Goal: Task Accomplishment & Management: Use online tool/utility

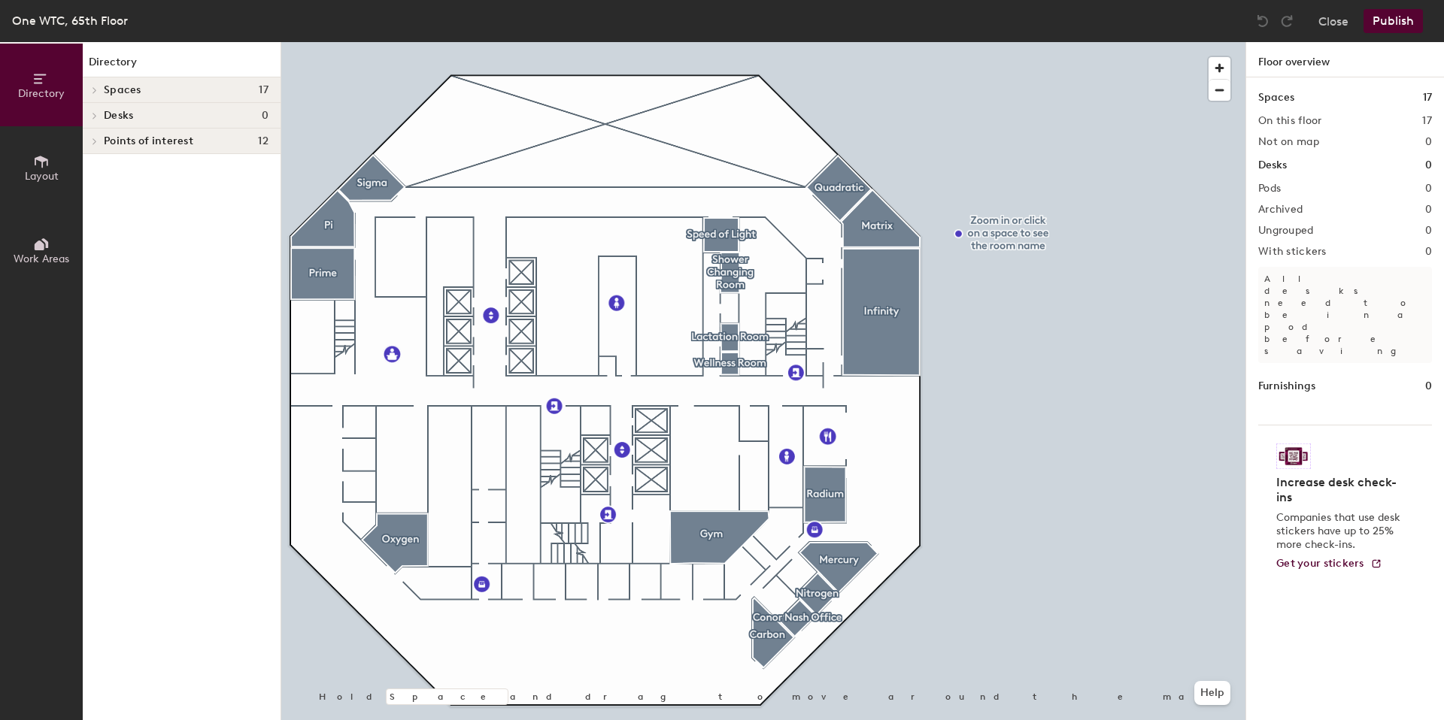
click at [104, 115] on span "Desks" at bounding box center [118, 116] width 29 height 12
click at [94, 117] on icon at bounding box center [92, 117] width 6 height 3
click at [44, 171] on span "Layout" at bounding box center [42, 176] width 34 height 13
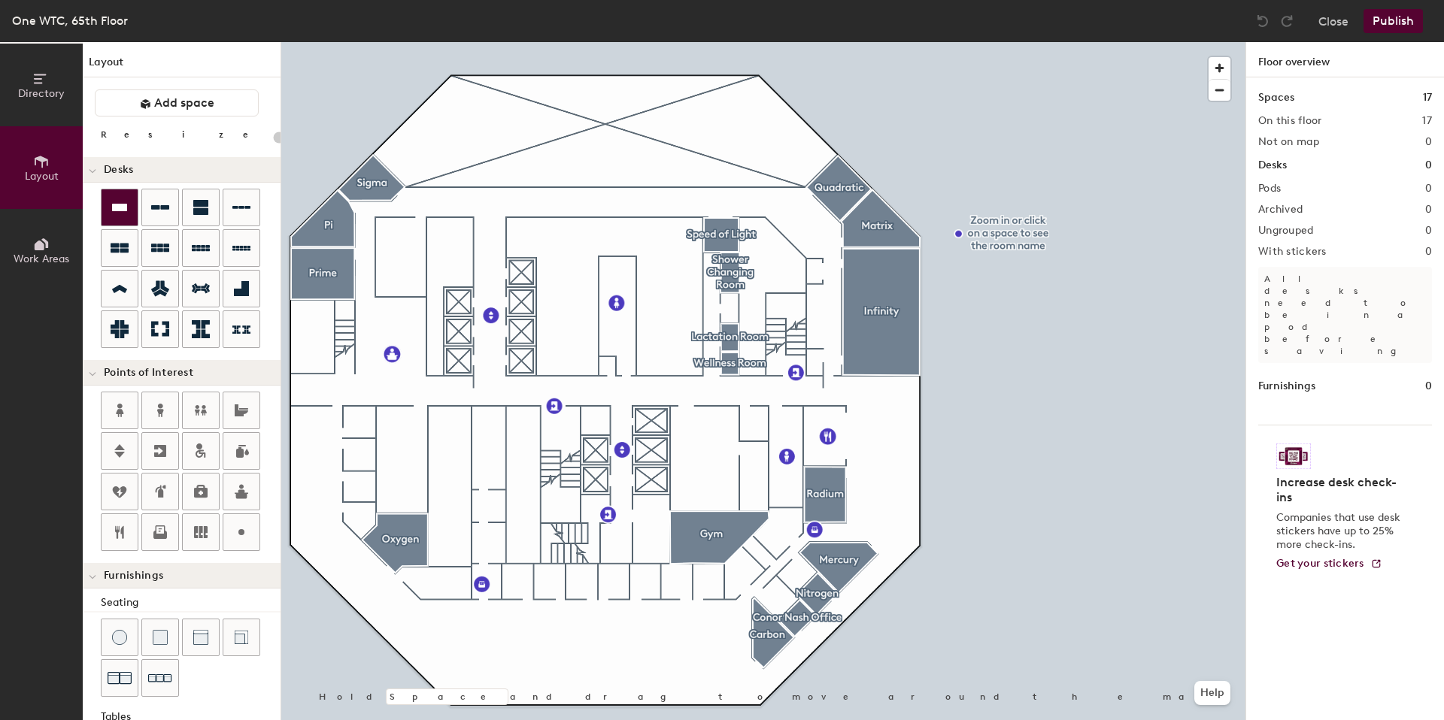
click at [117, 205] on icon at bounding box center [119, 208] width 15 height 8
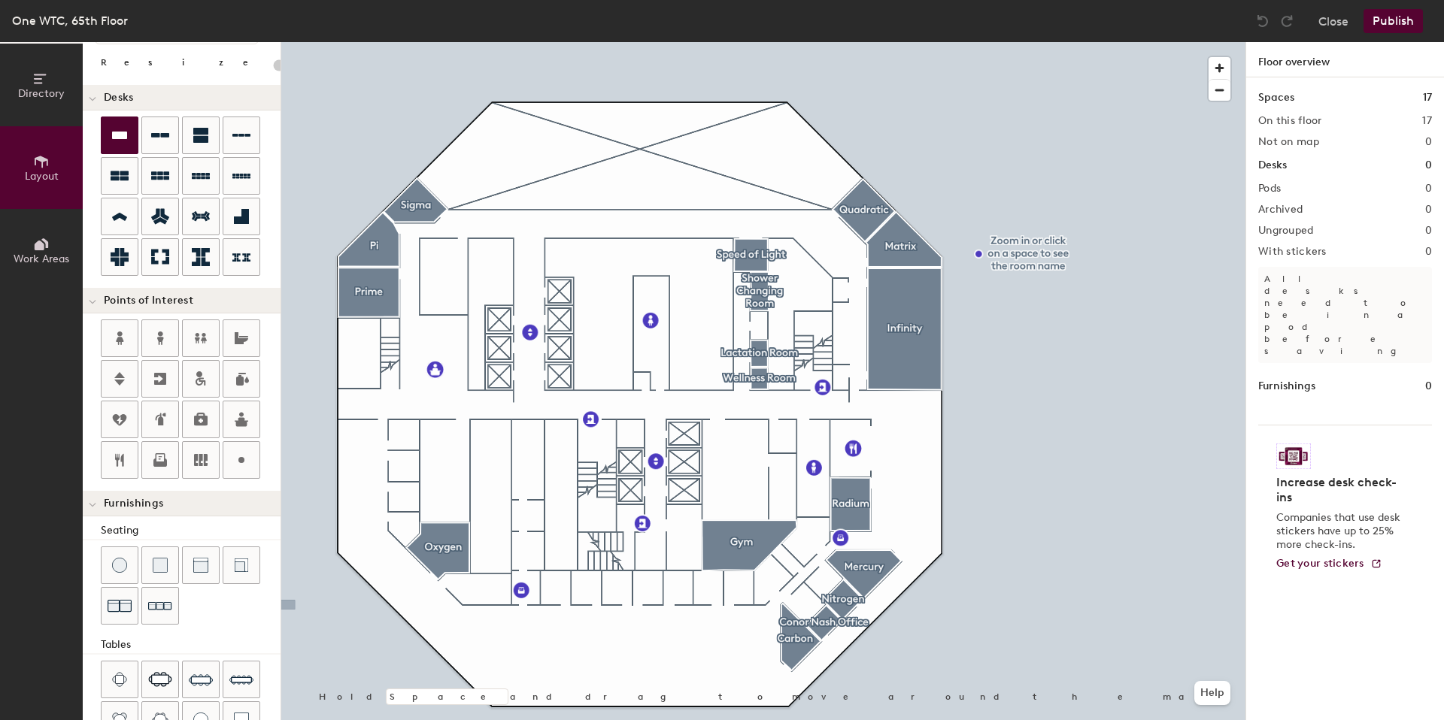
scroll to position [79, 0]
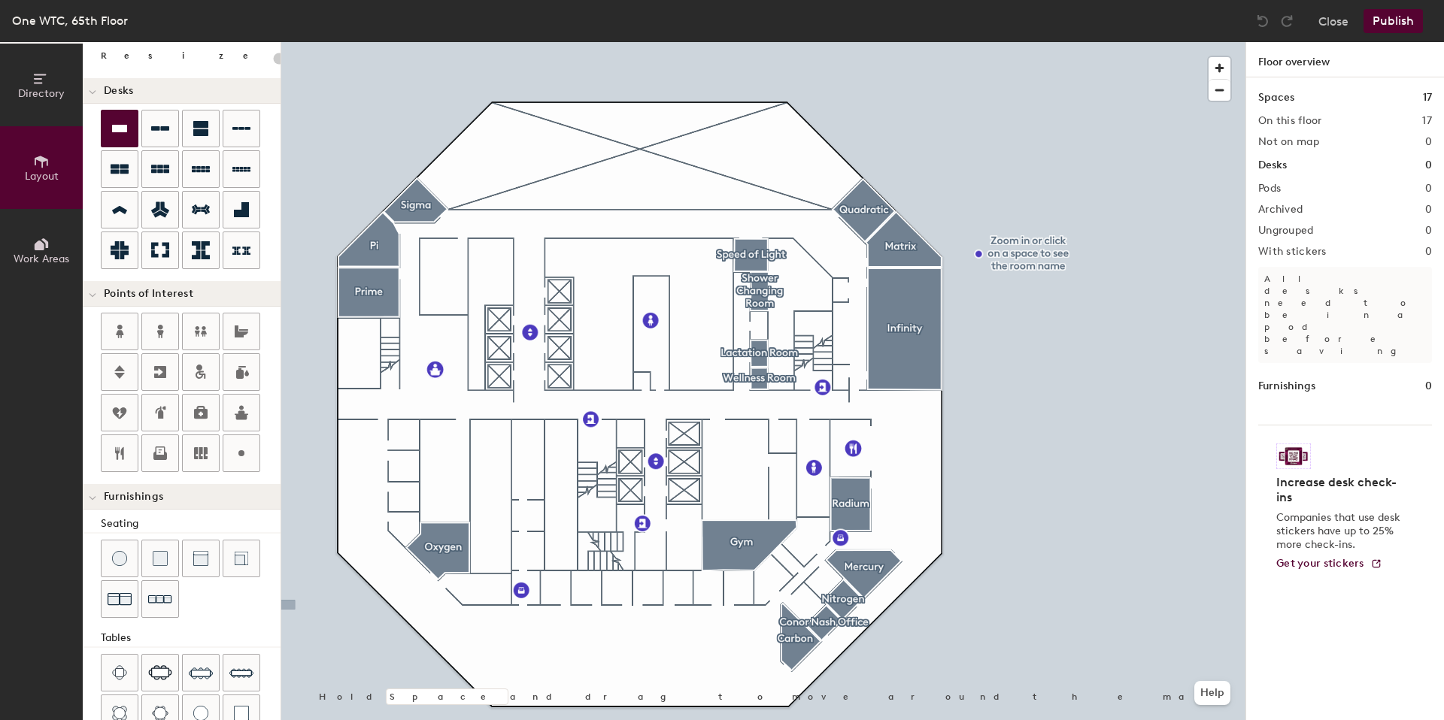
click at [38, 238] on icon at bounding box center [41, 244] width 17 height 17
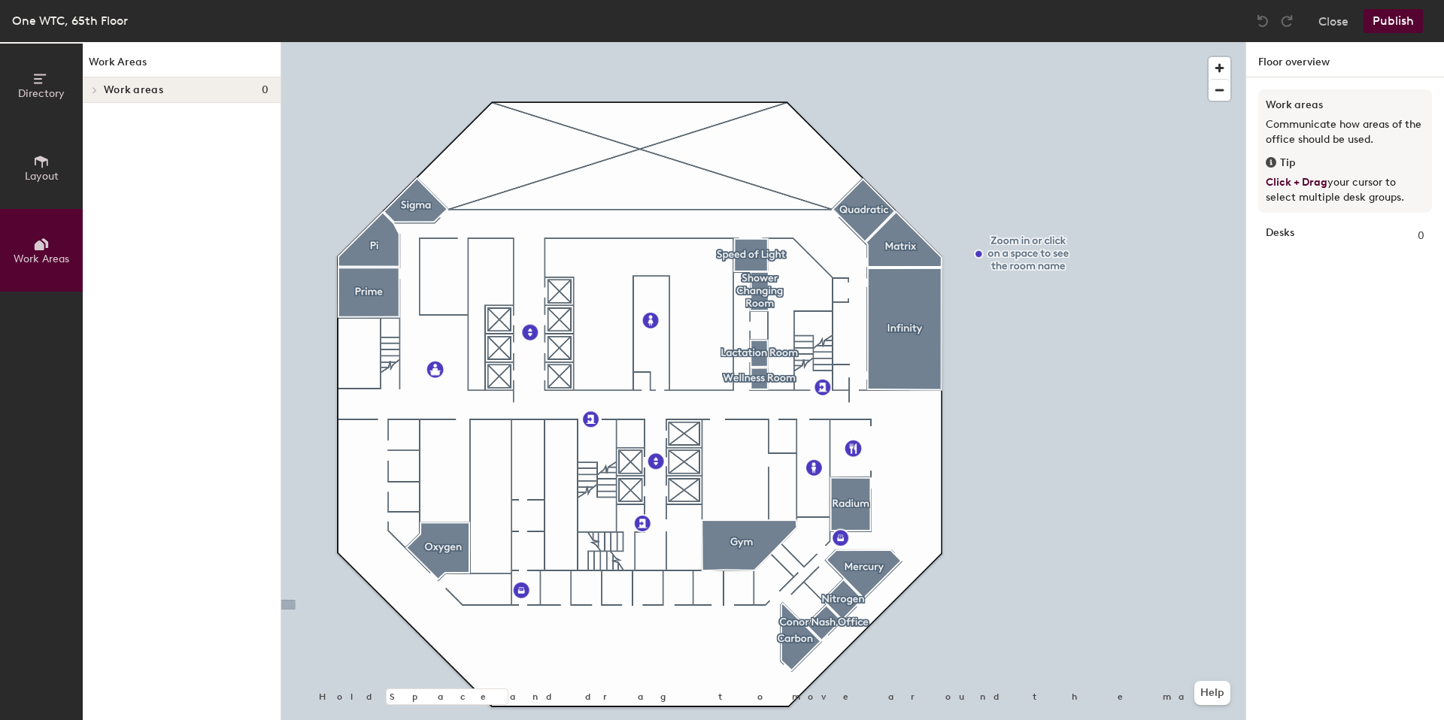
scroll to position [0, 0]
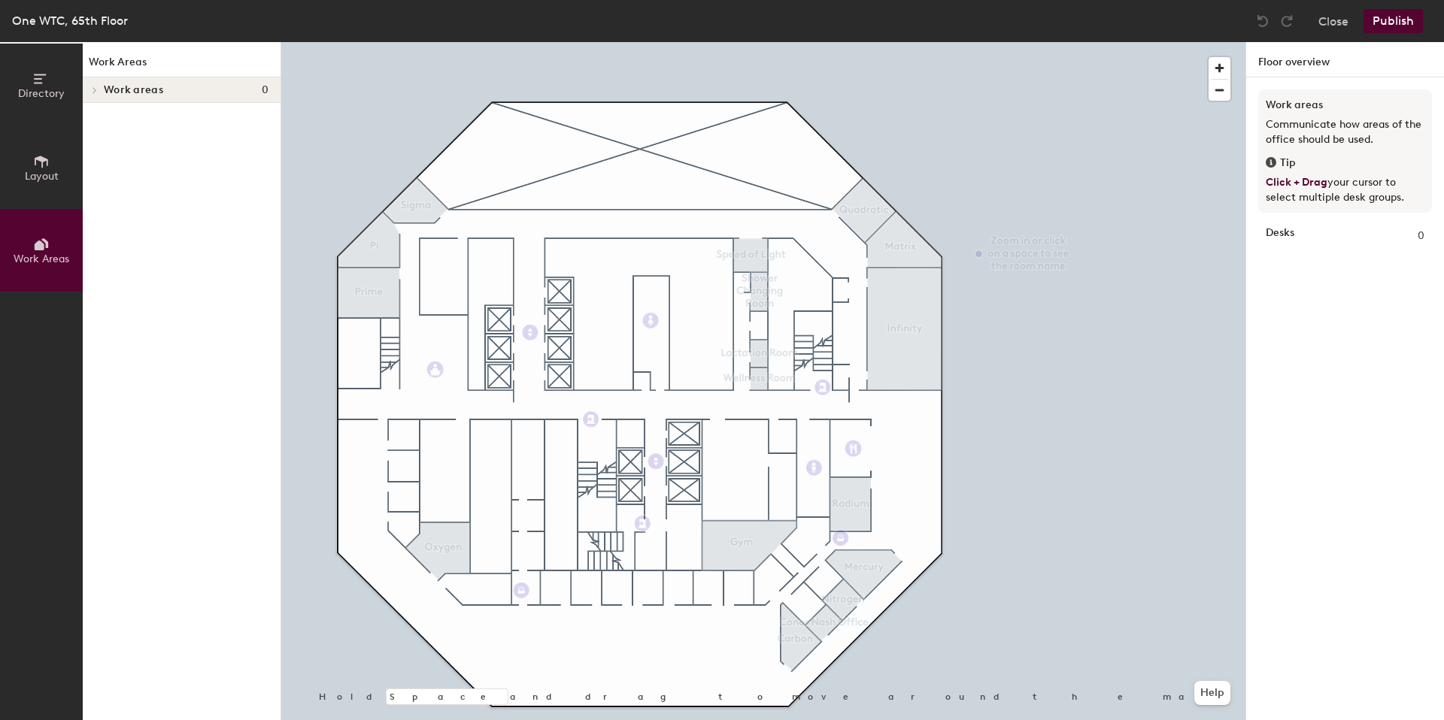
click at [97, 93] on span at bounding box center [93, 90] width 13 height 8
click at [1341, 23] on button "Close" at bounding box center [1333, 21] width 30 height 24
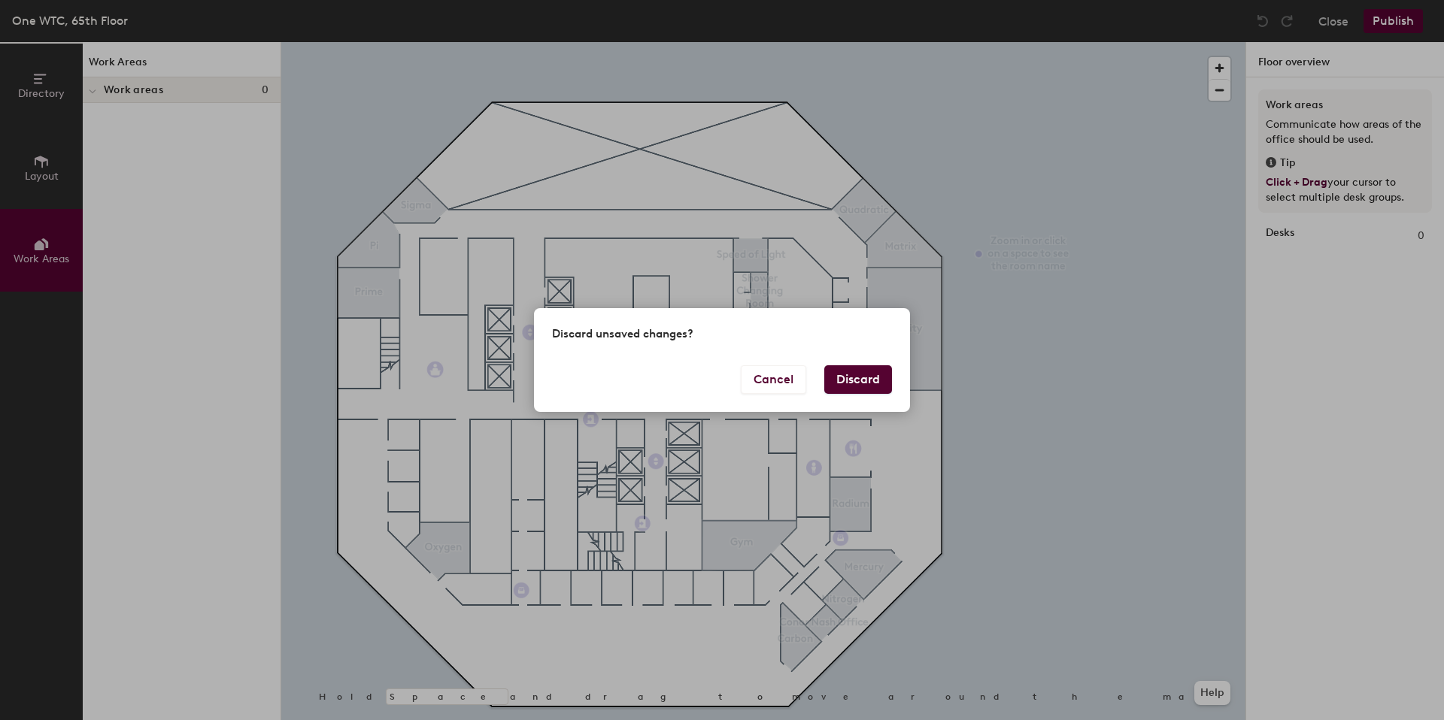
click at [871, 378] on button "Discard" at bounding box center [858, 379] width 68 height 29
